Goal: Information Seeking & Learning: Check status

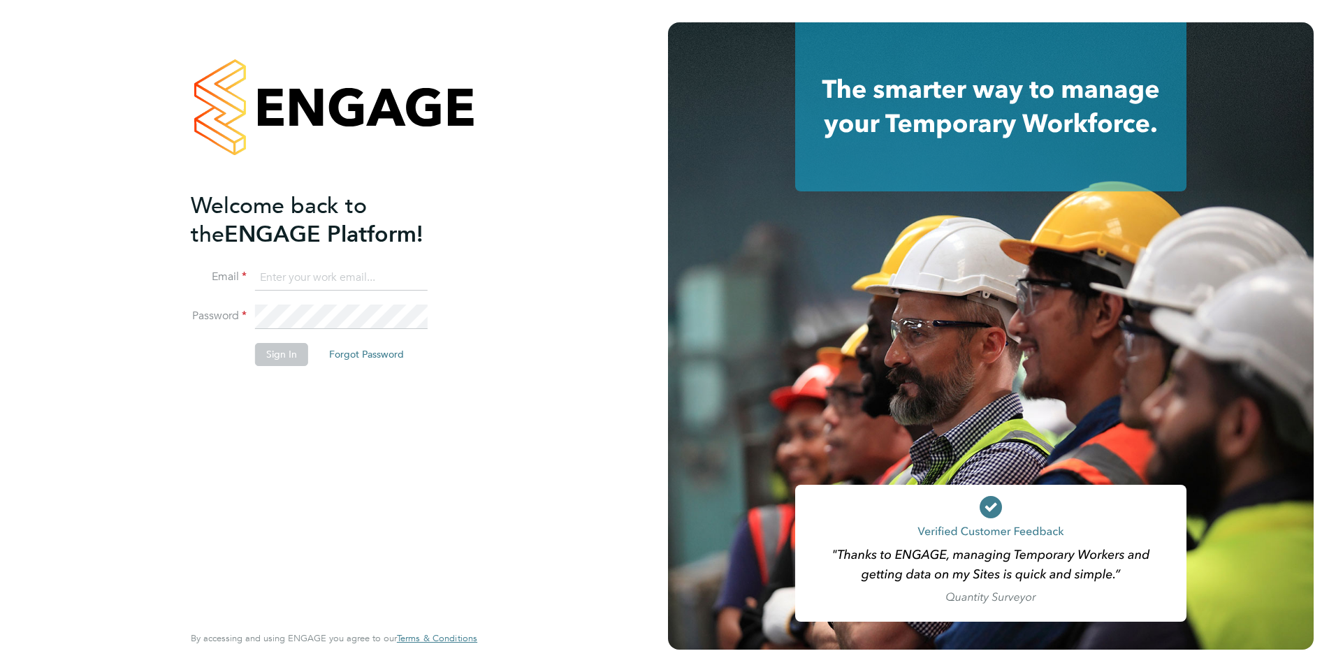
type input "[PERSON_NAME][EMAIL_ADDRESS][PERSON_NAME][DOMAIN_NAME]"
click at [272, 350] on button "Sign In" at bounding box center [281, 354] width 53 height 22
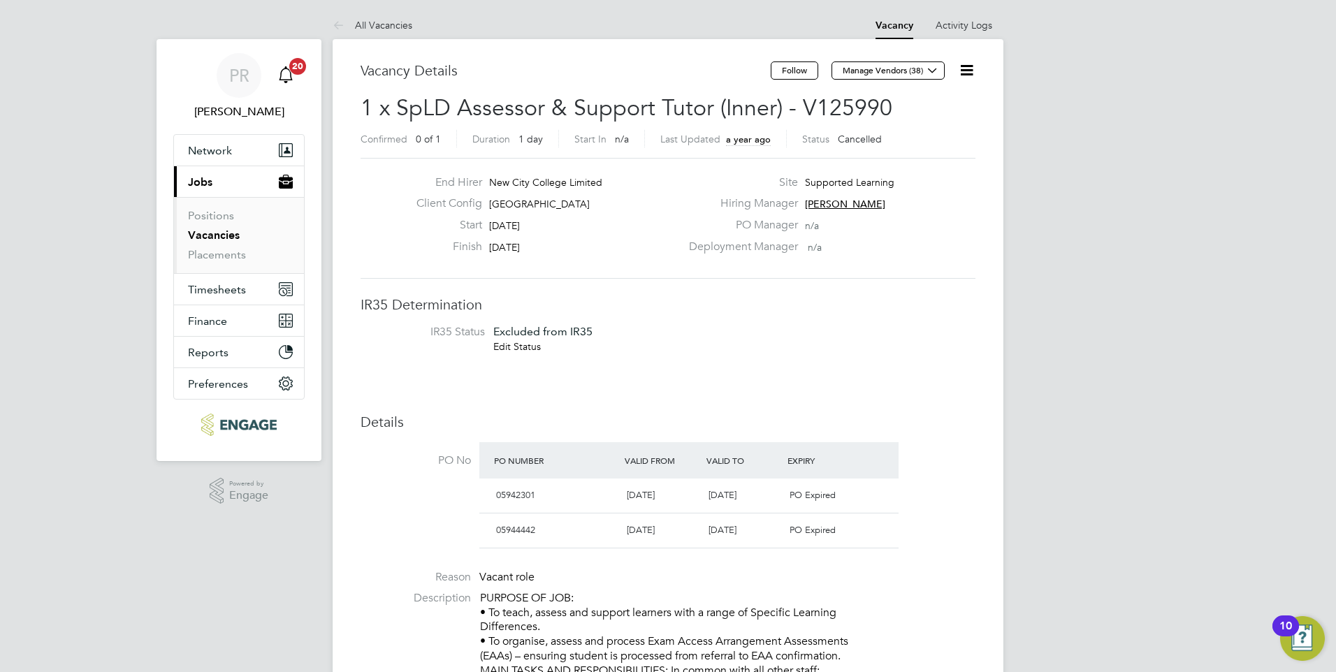
click at [290, 75] on icon "Main navigation" at bounding box center [285, 74] width 17 height 17
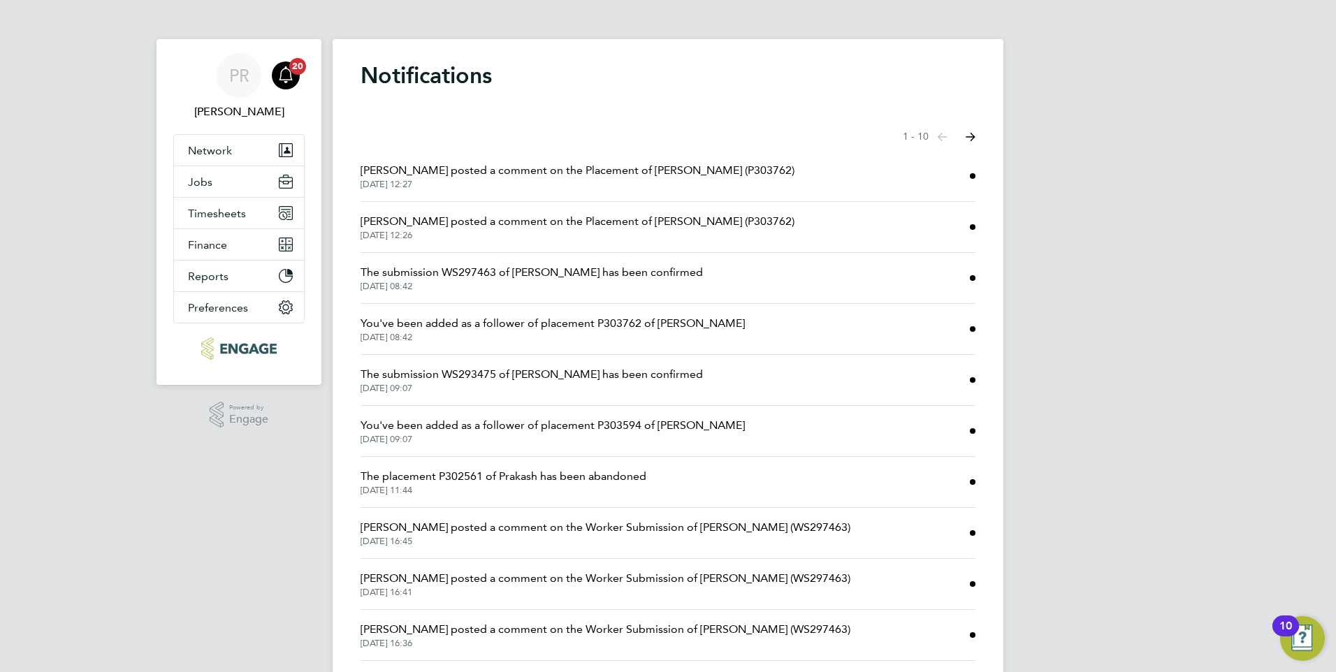
click at [594, 263] on li "The submission WS297463 of [PERSON_NAME] has been confirmed [DATE] 08:42" at bounding box center [667, 278] width 615 height 51
click at [598, 273] on span "The submission WS297463 of [PERSON_NAME] has been confirmed" at bounding box center [531, 272] width 342 height 17
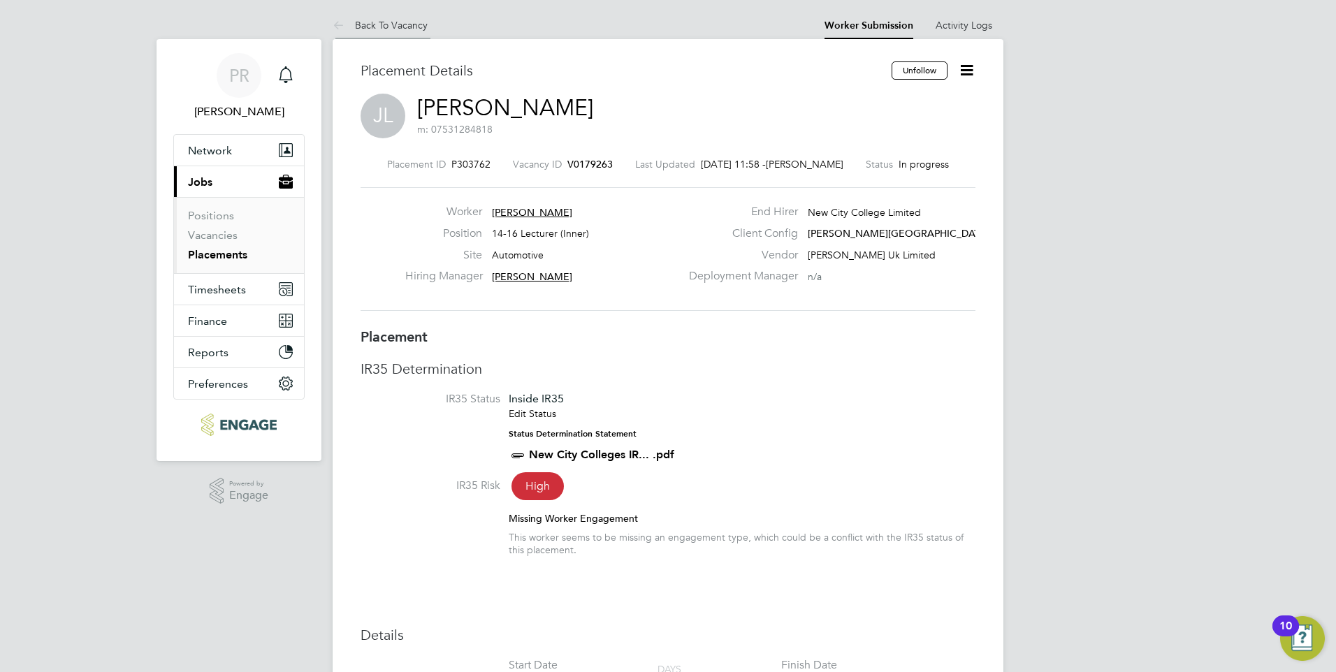
click at [369, 24] on link "Back To Vacancy" at bounding box center [380, 25] width 95 height 13
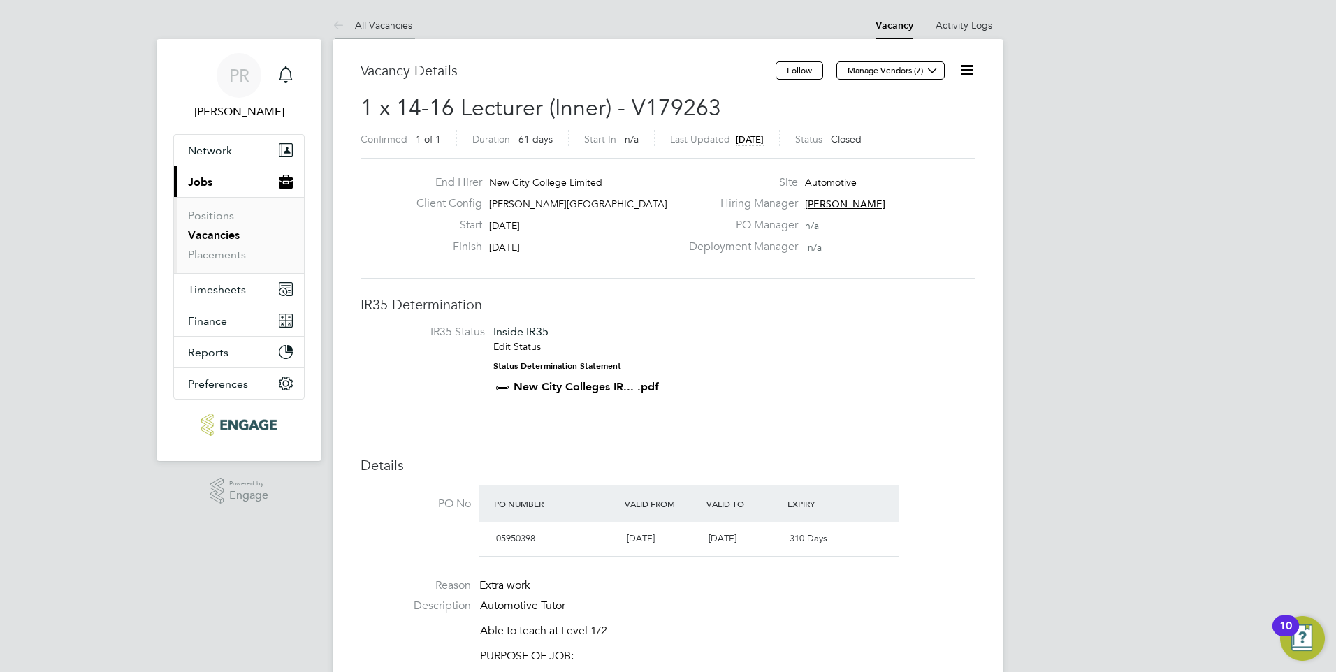
click at [376, 27] on link "All Vacancies" at bounding box center [373, 25] width 80 height 13
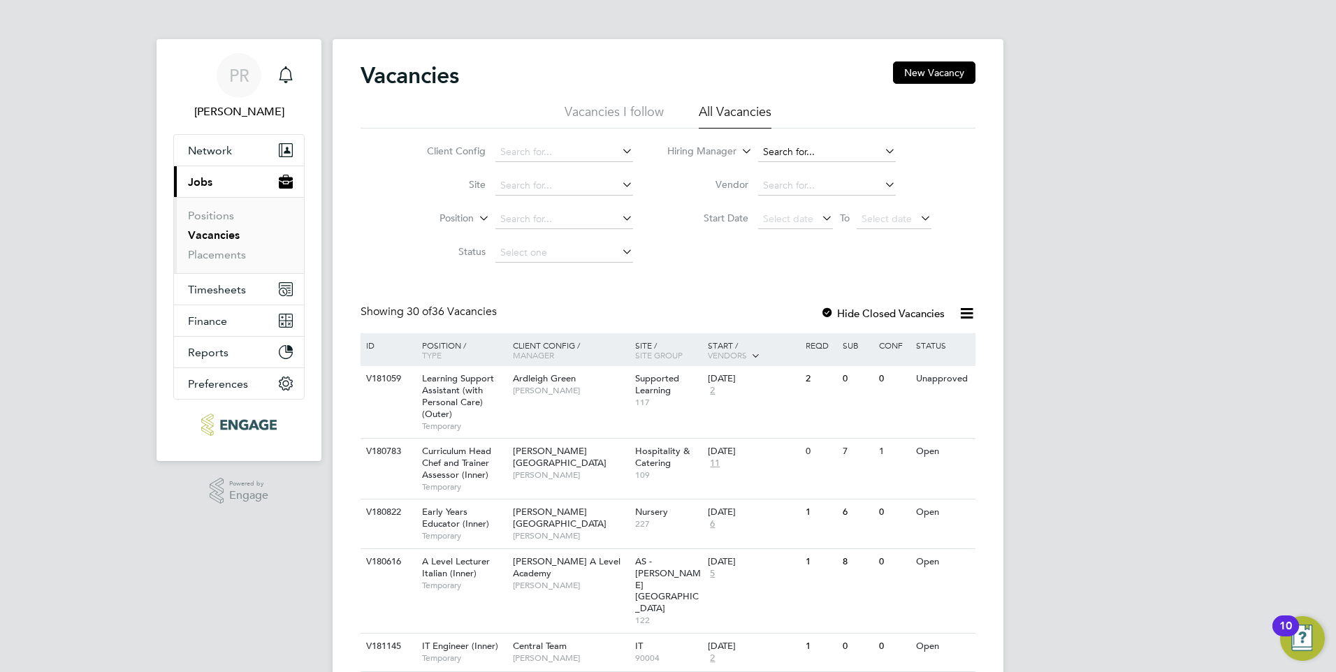
click at [778, 149] on input at bounding box center [827, 153] width 138 height 20
click at [825, 187] on li "Nath an [PERSON_NAME]" at bounding box center [826, 190] width 139 height 19
type input "[PERSON_NAME]"
